Goal: Transaction & Acquisition: Purchase product/service

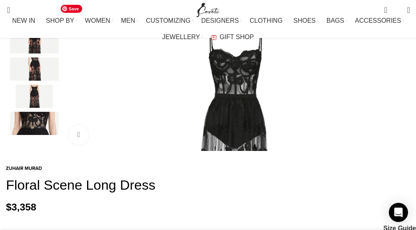
scroll to position [201, 0]
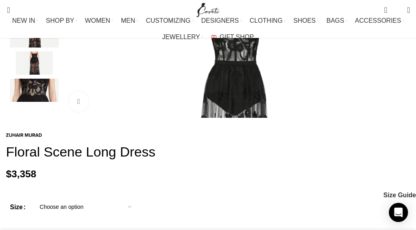
click at [398, 54] on div "Next slide" at bounding box center [408, 44] width 20 height 20
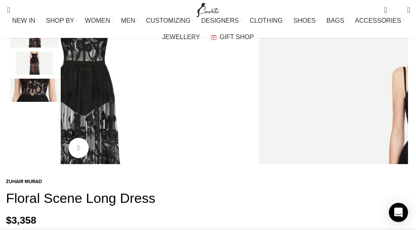
click at [398, 77] on div "Next slide" at bounding box center [408, 67] width 20 height 20
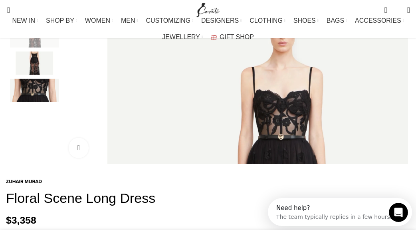
scroll to position [0, 0]
click at [398, 77] on div "Next slide" at bounding box center [408, 67] width 20 height 20
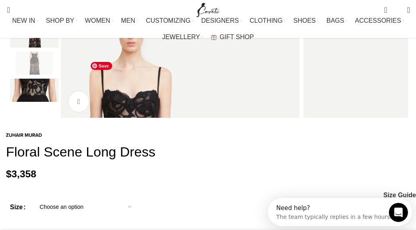
scroll to position [0, 88]
click at [398, 54] on div "Next slide" at bounding box center [408, 44] width 20 height 20
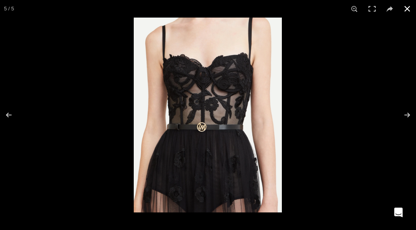
click at [406, 14] on button at bounding box center [408, 9] width 18 height 18
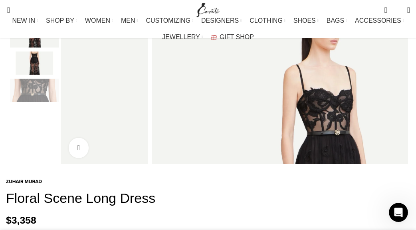
click at [398, 77] on div "Next slide" at bounding box center [408, 67] width 20 height 20
click at [68, 77] on div "Previous slide" at bounding box center [61, 67] width 20 height 20
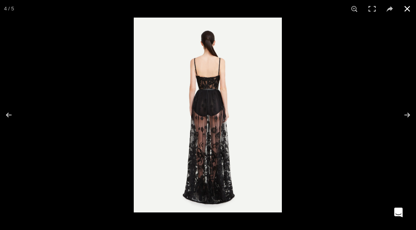
scroll to position [0, 176]
click at [409, 12] on button at bounding box center [408, 9] width 18 height 18
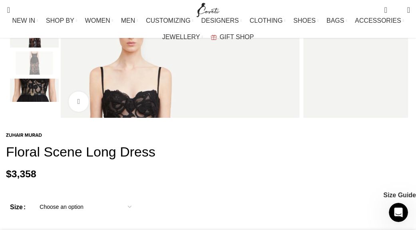
click at [68, 54] on div "Previous slide" at bounding box center [61, 44] width 20 height 20
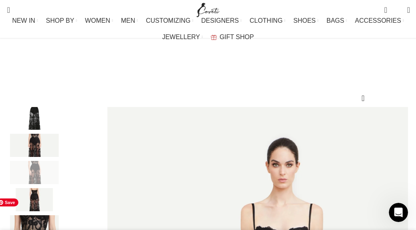
scroll to position [0, 0]
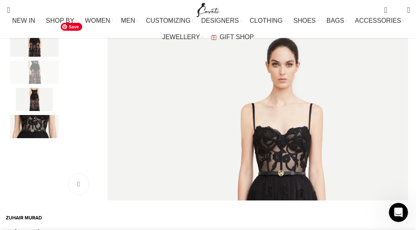
scroll to position [165, 0]
